Goal: Communication & Community: Answer question/provide support

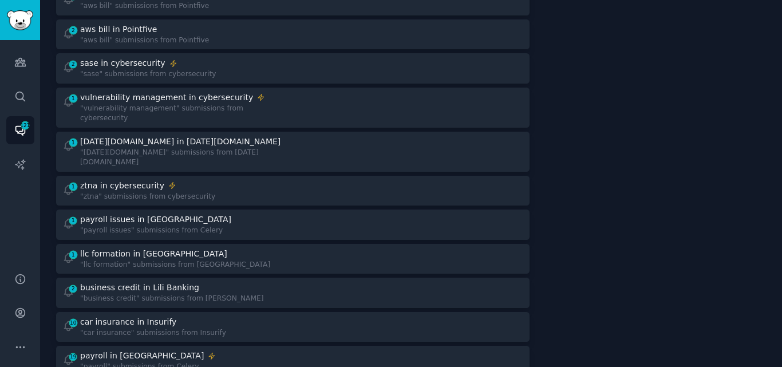
scroll to position [163, 0]
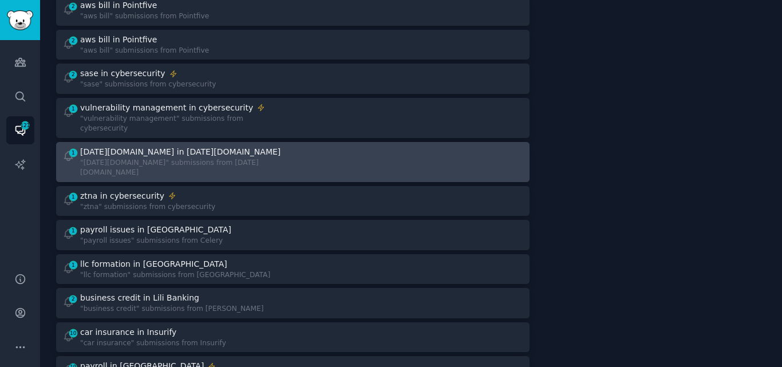
click at [201, 158] on div ""[DATE][DOMAIN_NAME]" submissions from [DATE][DOMAIN_NAME]" at bounding box center [182, 168] width 204 height 20
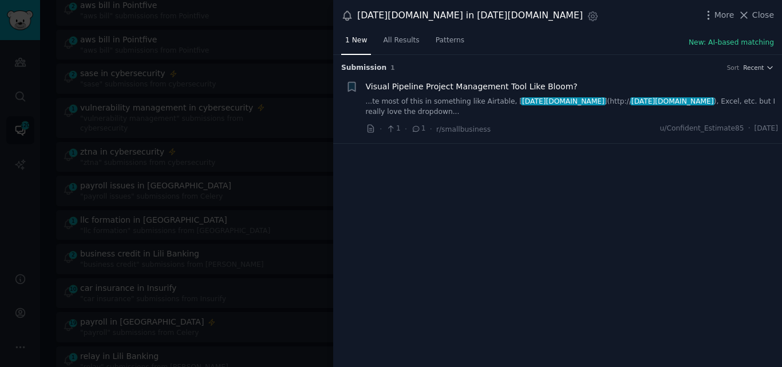
click at [472, 98] on link "...te most of this in something like Airtable, [ monday.com ](http:// monday.co…" at bounding box center [572, 107] width 413 height 20
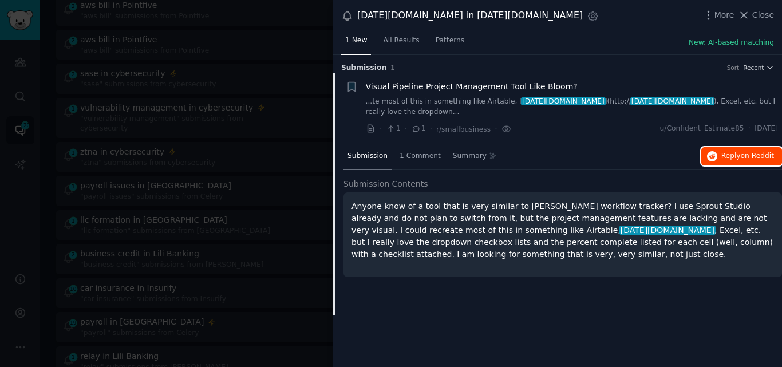
click at [733, 151] on span "Reply on Reddit" at bounding box center [747, 156] width 53 height 10
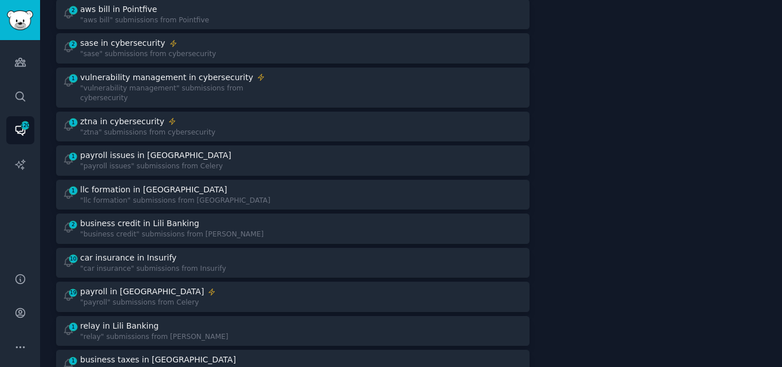
scroll to position [198, 0]
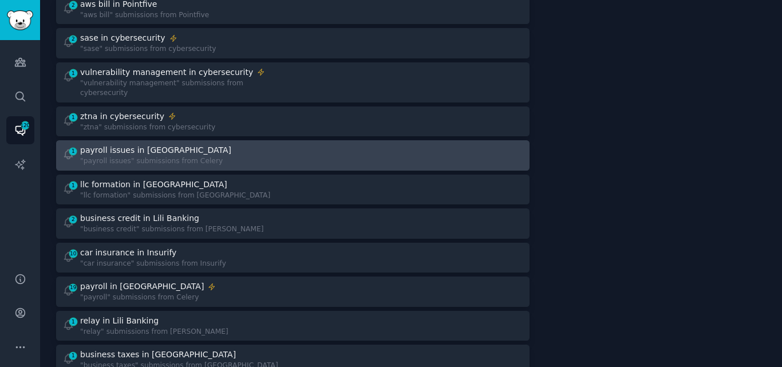
click at [276, 144] on div "1 payroll issues in Celery "payroll issues" submissions from Celery" at bounding box center [173, 155] width 223 height 22
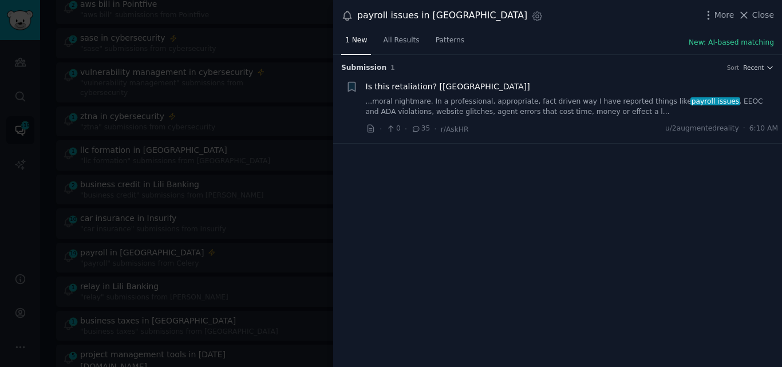
click at [466, 102] on link "...moral nightmare. In a professional, appropriate, fact driven way I have repo…" at bounding box center [572, 107] width 413 height 20
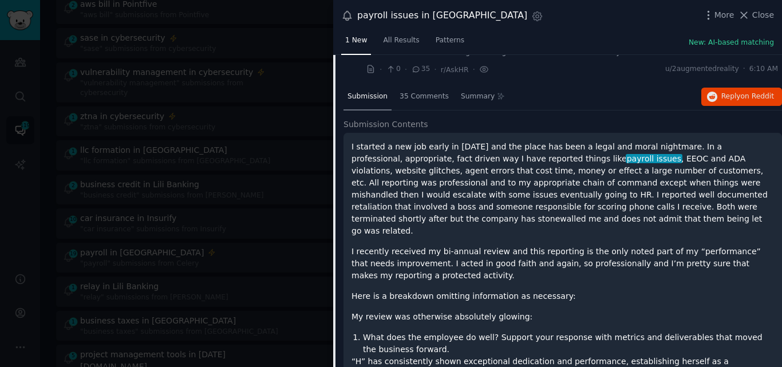
scroll to position [42, 0]
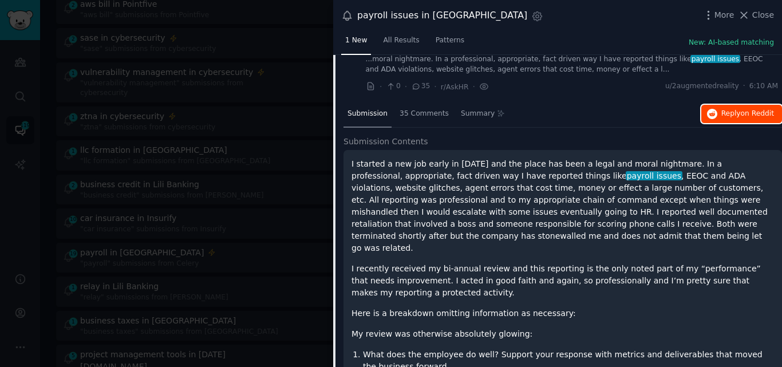
click at [737, 116] on span "Reply on Reddit" at bounding box center [747, 114] width 53 height 10
click at [748, 13] on icon at bounding box center [744, 15] width 12 height 12
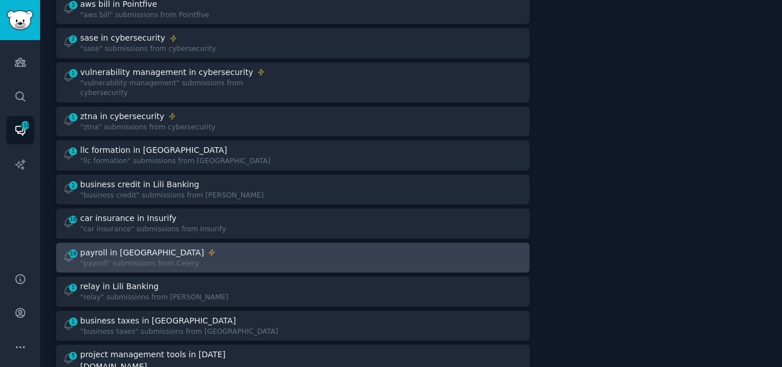
click at [263, 249] on div "19 payroll in Celery "payroll" submissions from Celery" at bounding box center [173, 258] width 223 height 22
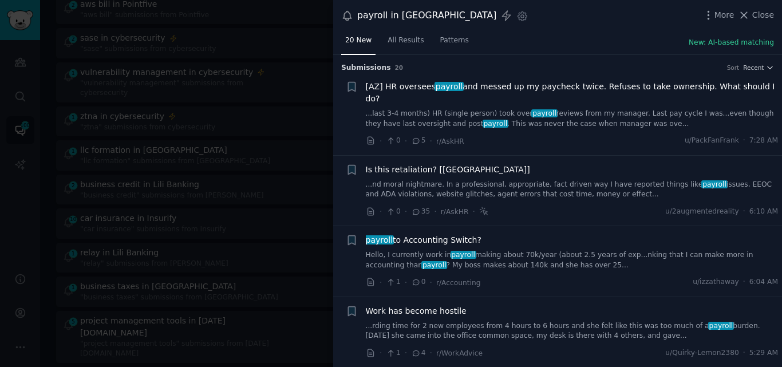
click at [494, 109] on link "...last 3-4 months) HR (single person) took over payroll reviews from my manage…" at bounding box center [572, 119] width 413 height 20
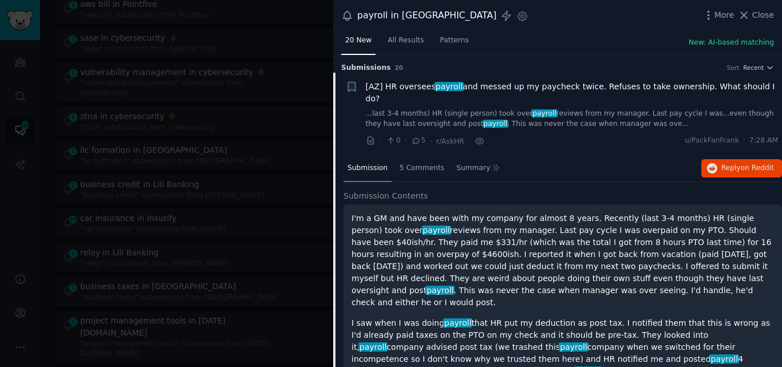
scroll to position [18, 0]
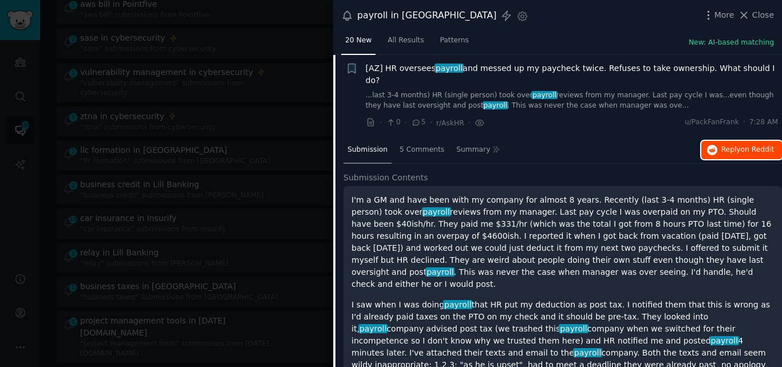
click at [730, 145] on span "Reply on Reddit" at bounding box center [747, 150] width 53 height 10
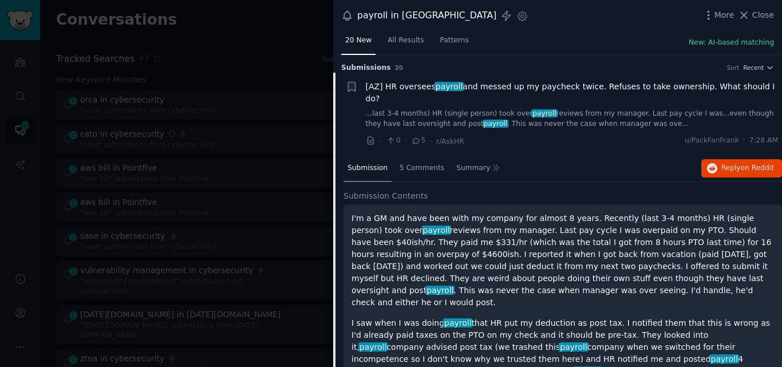
click at [421, 85] on span "[AZ] HR oversees payroll and messed up my paycheck twice. Refuses to take owner…" at bounding box center [572, 93] width 413 height 24
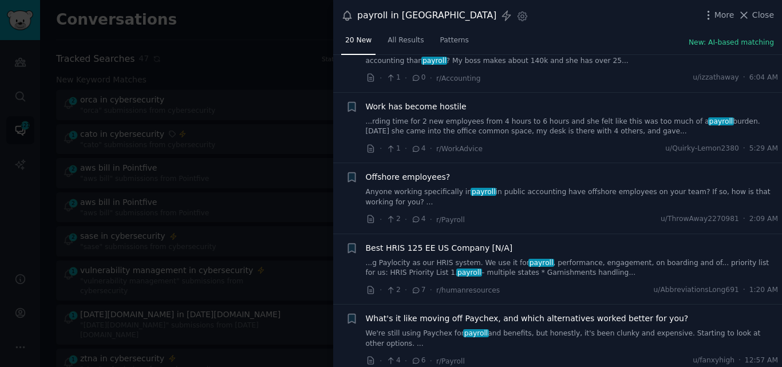
scroll to position [231, 0]
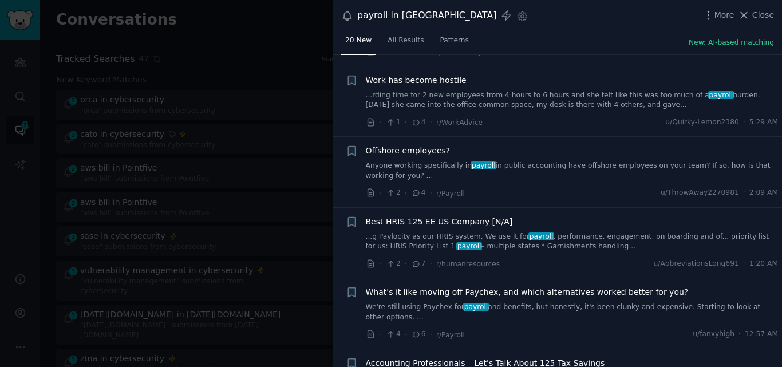
click at [502, 161] on link "Anyone working specifically in payroll in public accounting have offshore emplo…" at bounding box center [572, 171] width 413 height 20
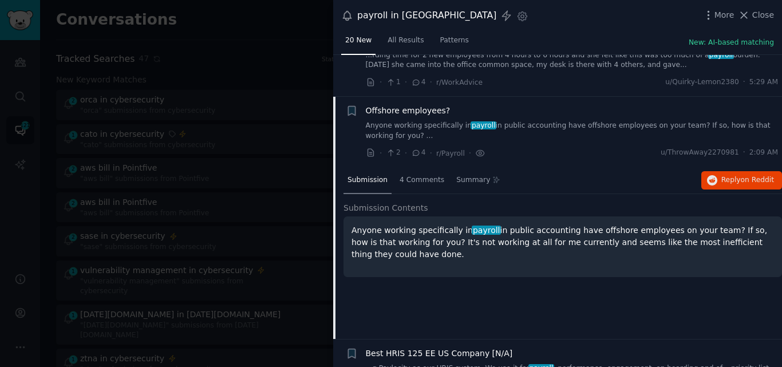
scroll to position [301, 0]
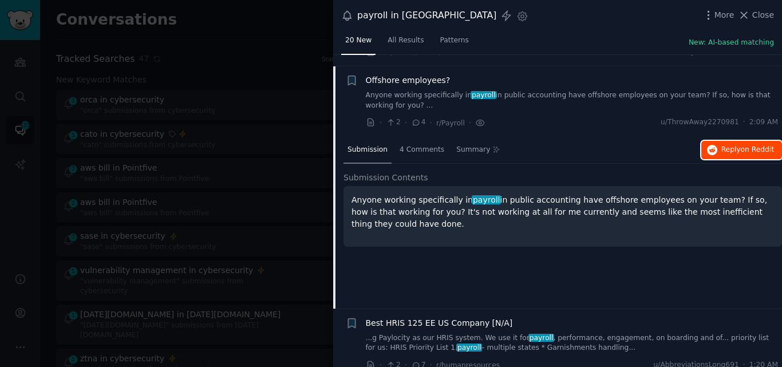
click at [714, 144] on button "Reply on Reddit" at bounding box center [741, 150] width 81 height 18
click at [411, 74] on span "Offshore employees?" at bounding box center [408, 80] width 85 height 12
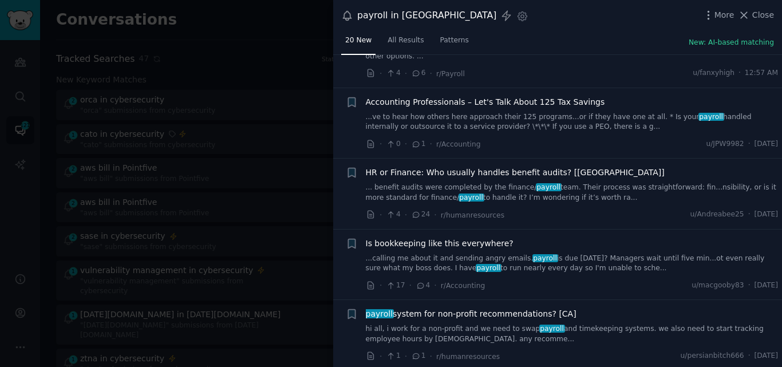
scroll to position [497, 0]
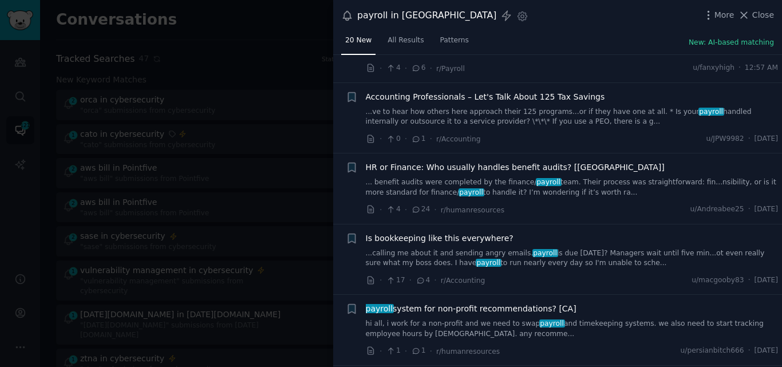
click at [564, 248] on link "...calling me about it and sending angry emails. payroll is due tomorrow? Manag…" at bounding box center [572, 258] width 413 height 20
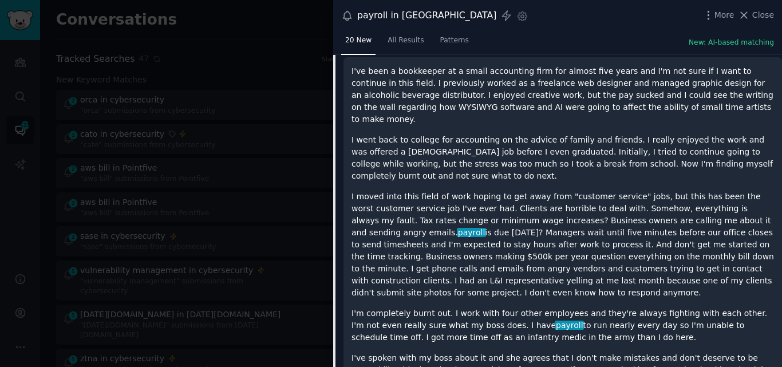
scroll to position [787, 0]
